Goal: Transaction & Acquisition: Purchase product/service

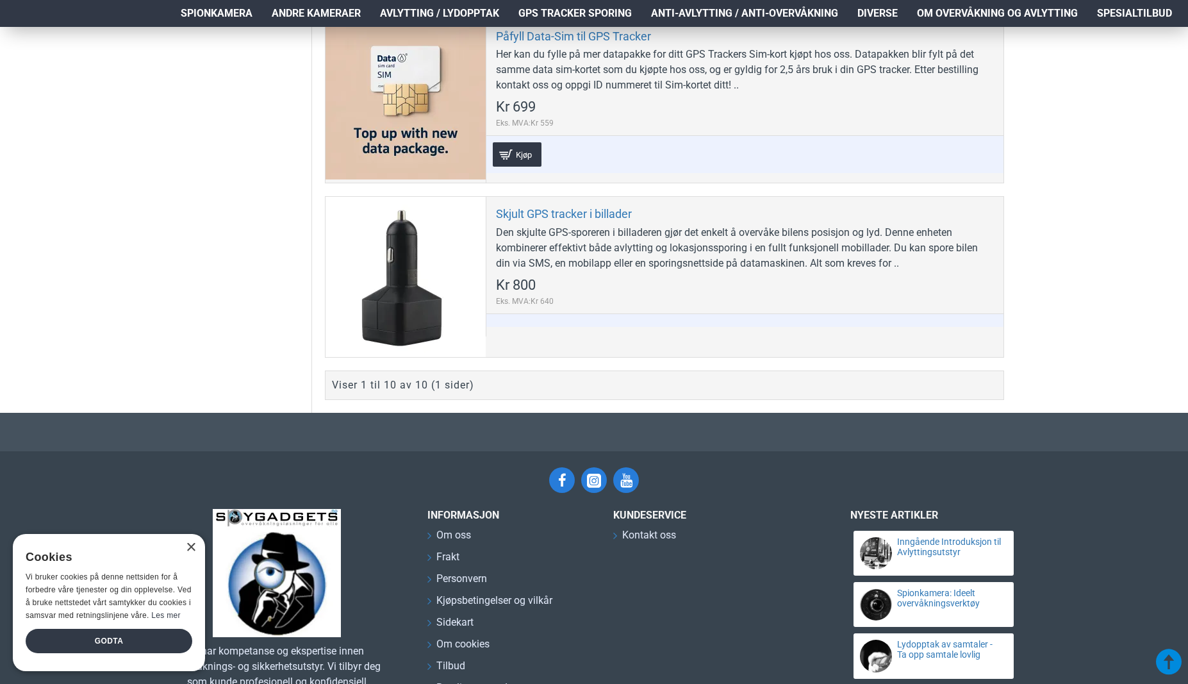
scroll to position [1897, 0]
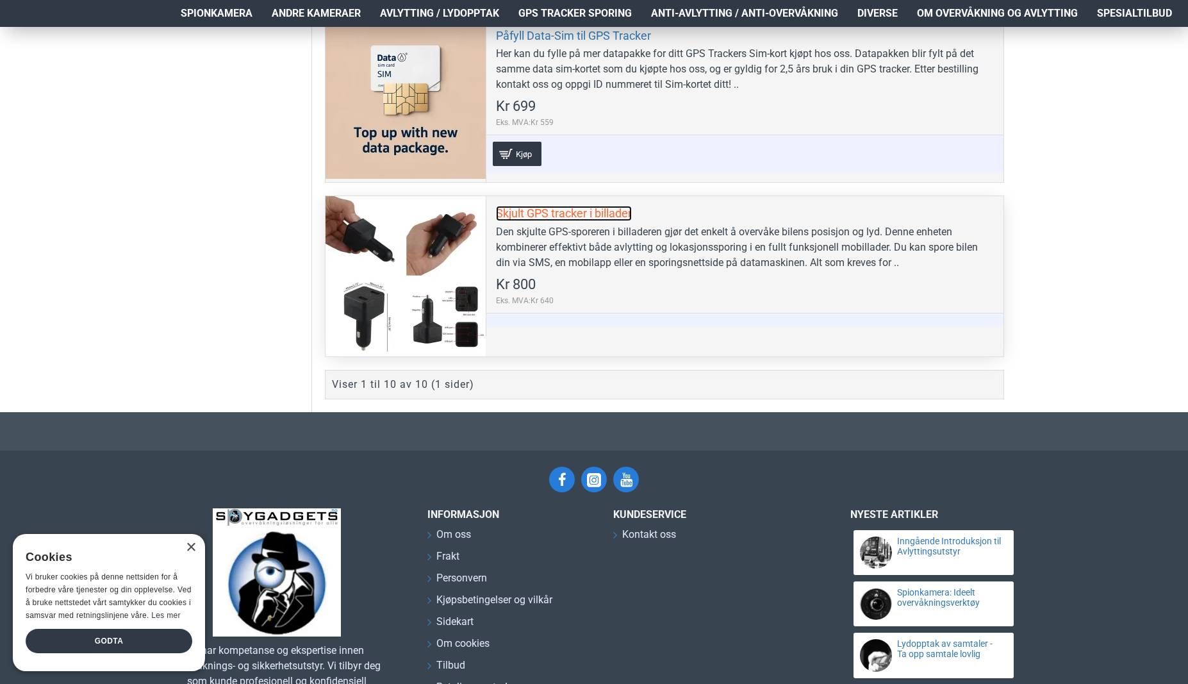
click at [551, 212] on link "Skjult GPS tracker i billader" at bounding box center [564, 213] width 136 height 15
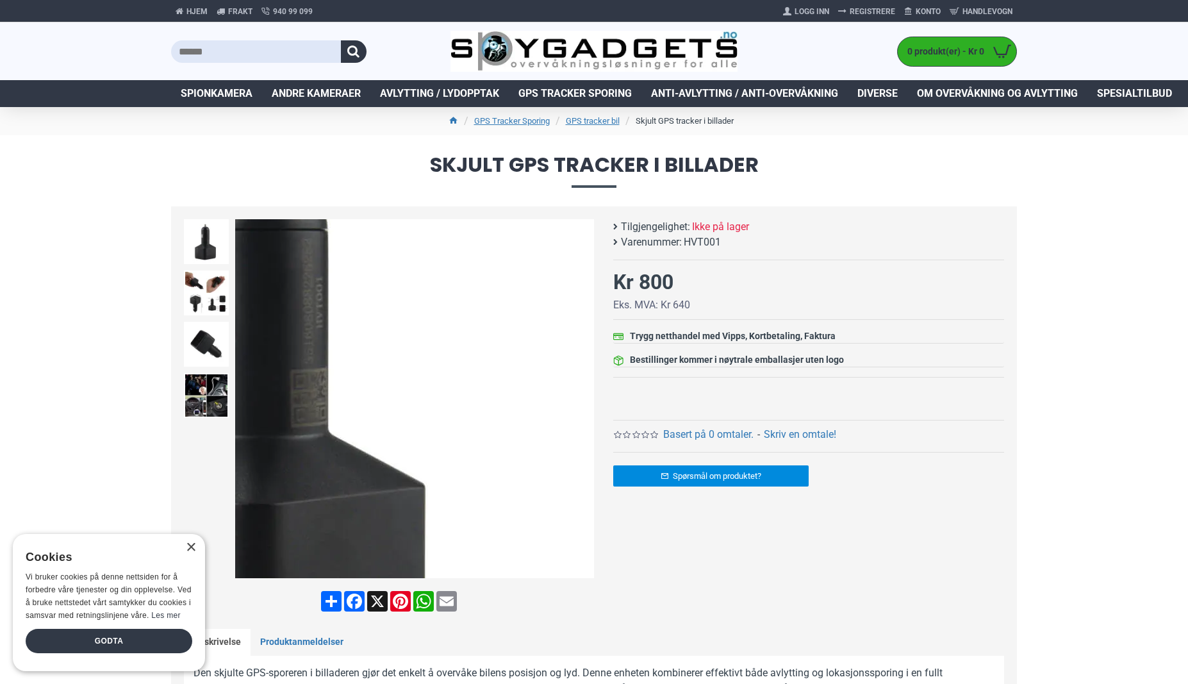
click at [585, 399] on div "Next slide" at bounding box center [583, 399] width 22 height 22
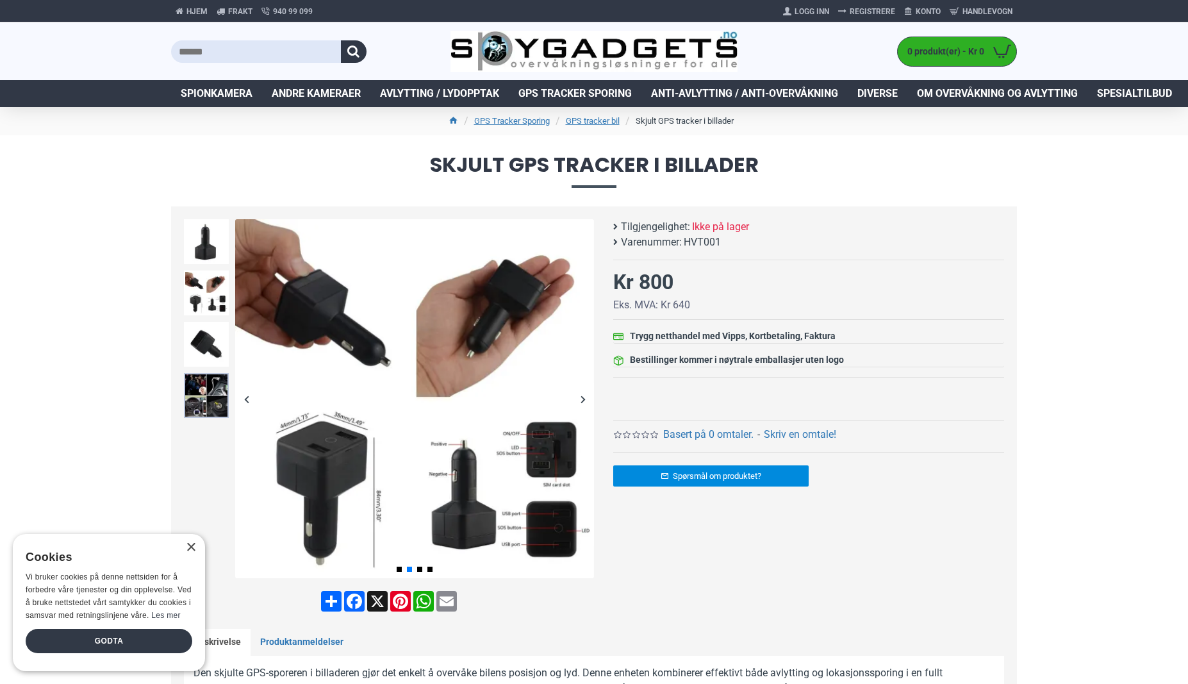
click at [213, 399] on img at bounding box center [206, 395] width 45 height 45
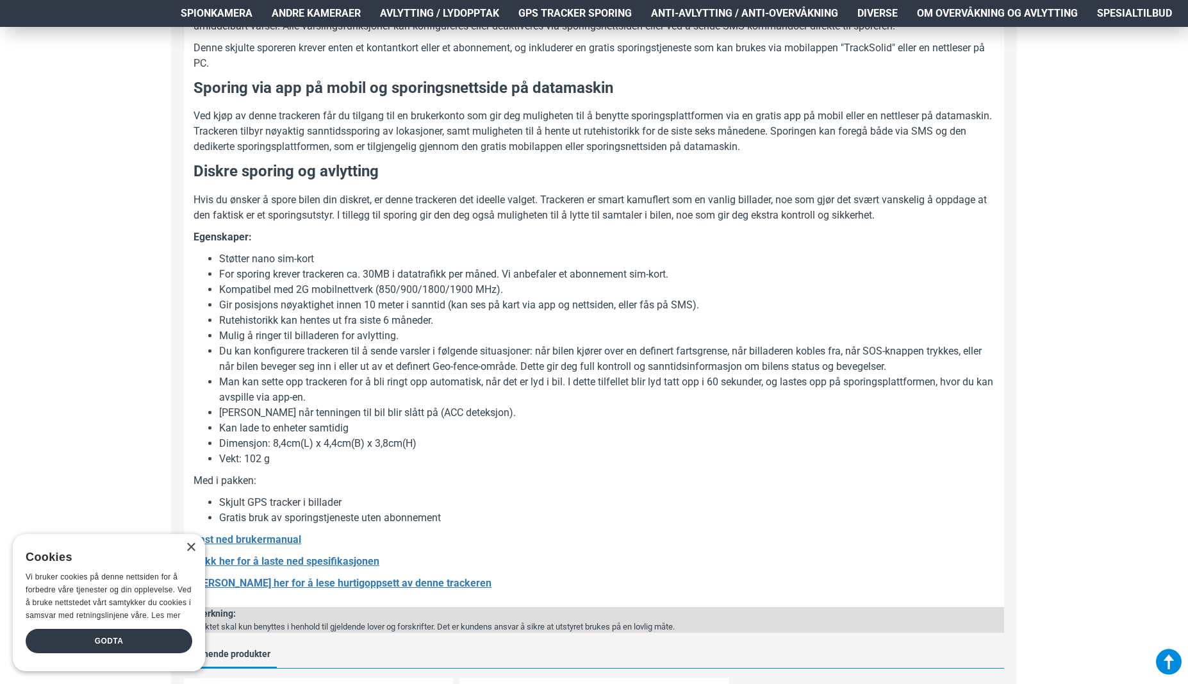
scroll to position [795, 0]
